Goal: Use online tool/utility: Utilize a website feature to perform a specific function

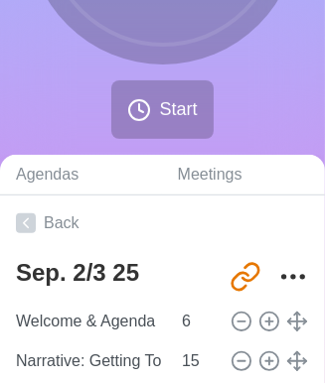
scroll to position [282, 0]
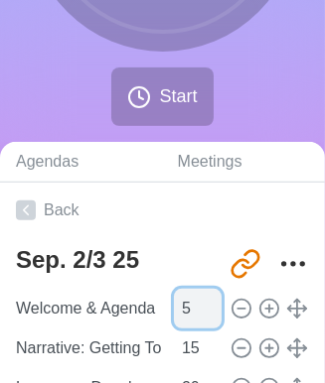
click at [202, 314] on input "5" at bounding box center [198, 309] width 48 height 40
click at [202, 314] on input "4" at bounding box center [198, 309] width 48 height 40
click at [202, 314] on input "3" at bounding box center [198, 309] width 48 height 40
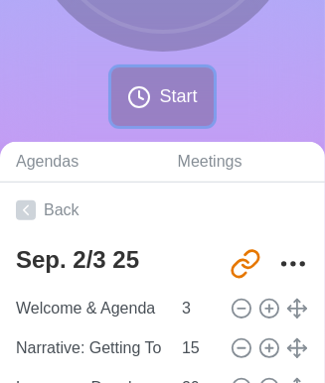
click at [143, 88] on icon at bounding box center [139, 97] width 24 height 24
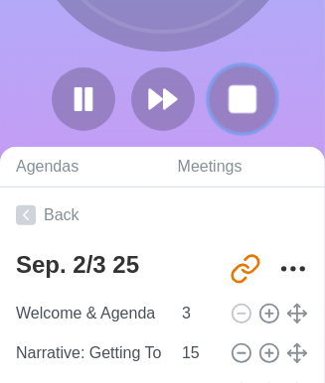
click at [239, 86] on rect at bounding box center [241, 98] width 25 height 25
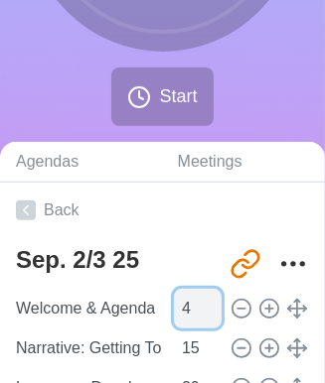
type input "4"
click at [199, 303] on input "4" at bounding box center [198, 309] width 48 height 40
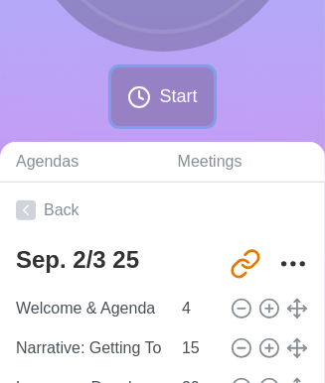
click at [161, 118] on button "Start" at bounding box center [161, 96] width 101 height 59
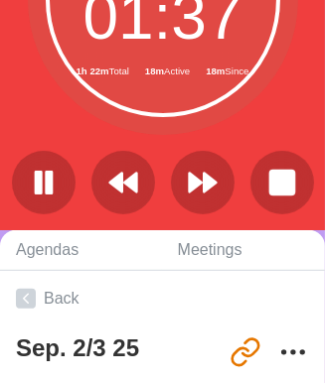
scroll to position [462, 0]
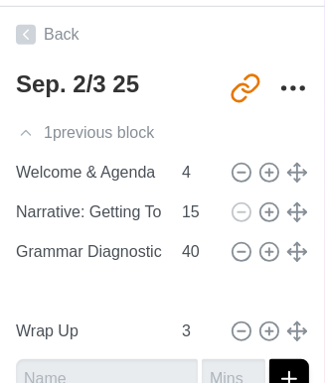
type input "Language Development: Vocab or Grammar"
type input "20"
type input "Grammar Diagnostic: [DOMAIN_NAME]"
type input "40"
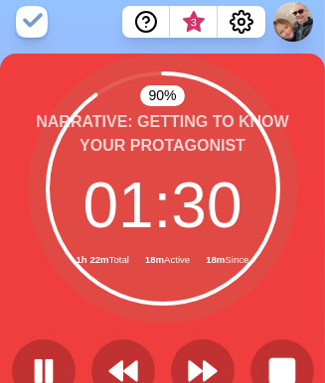
scroll to position [0, 0]
